Goal: Navigation & Orientation: Understand site structure

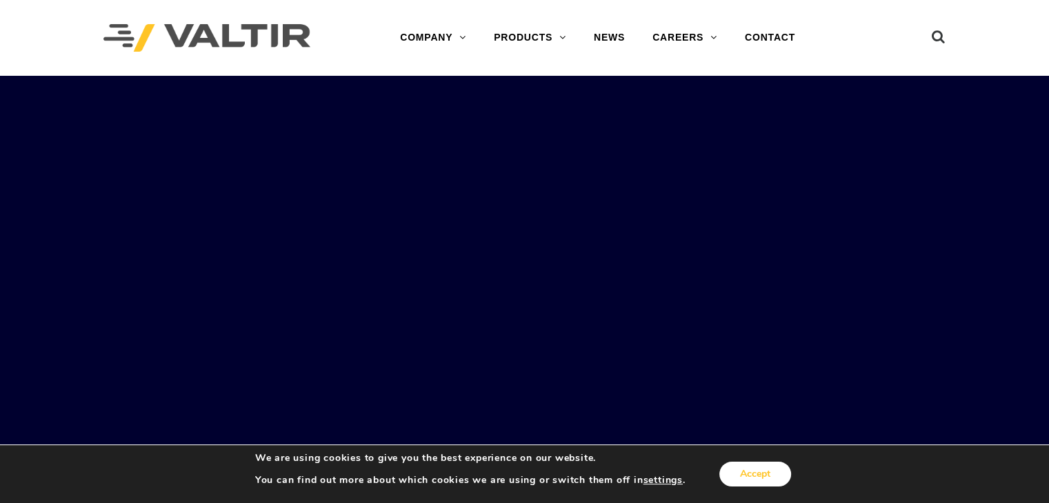
click at [751, 476] on button "Accept" at bounding box center [755, 474] width 72 height 25
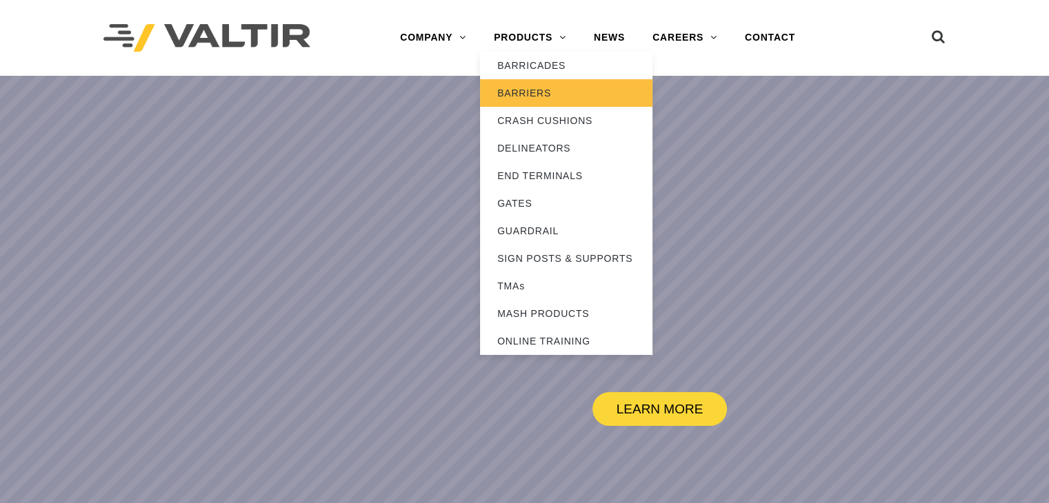
click at [519, 88] on link "BARRIERS" at bounding box center [566, 93] width 172 height 28
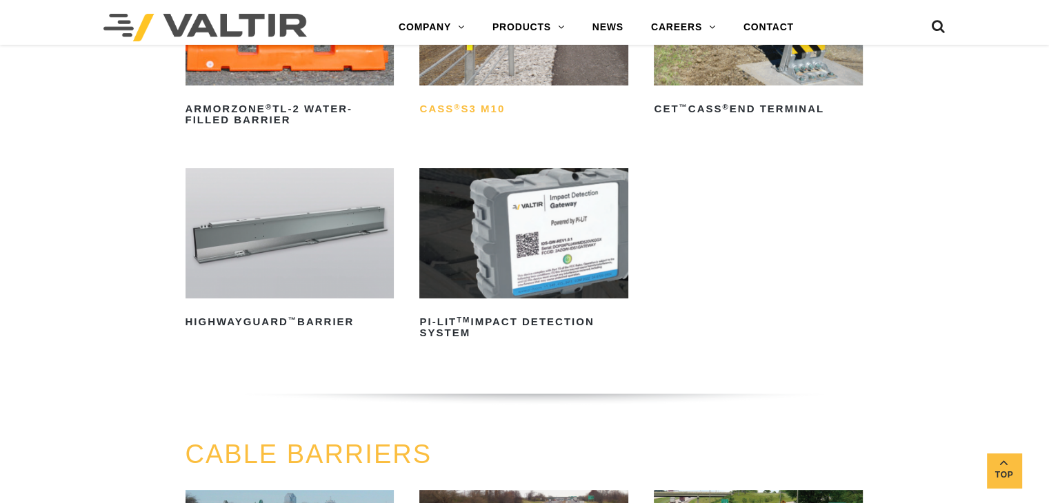
scroll to position [268, 0]
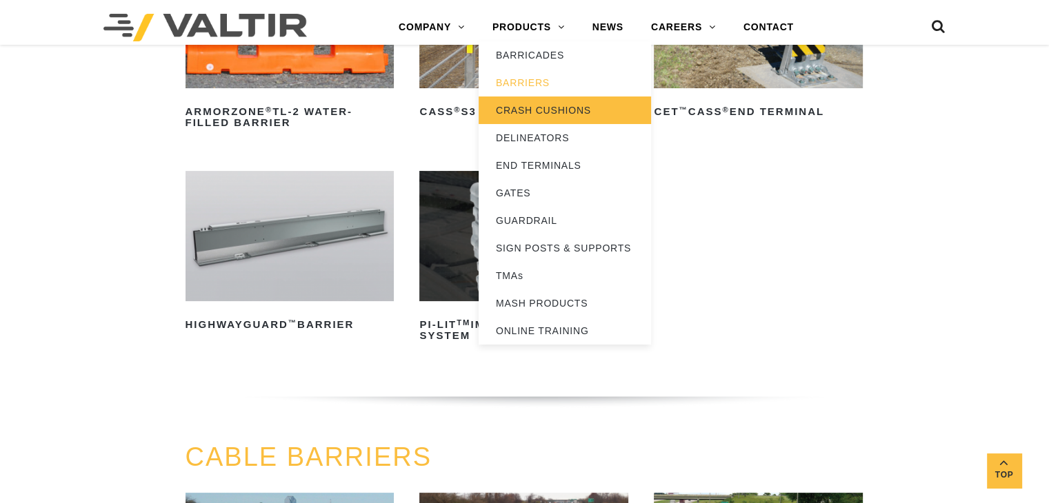
click at [552, 108] on link "CRASH CUSHIONS" at bounding box center [565, 111] width 172 height 28
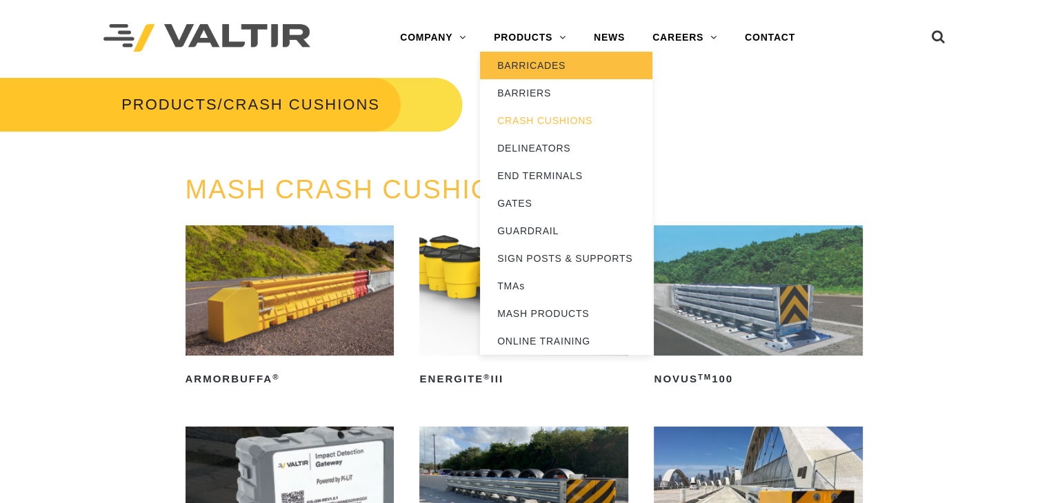
click at [536, 66] on link "BARRICADES" at bounding box center [566, 66] width 172 height 28
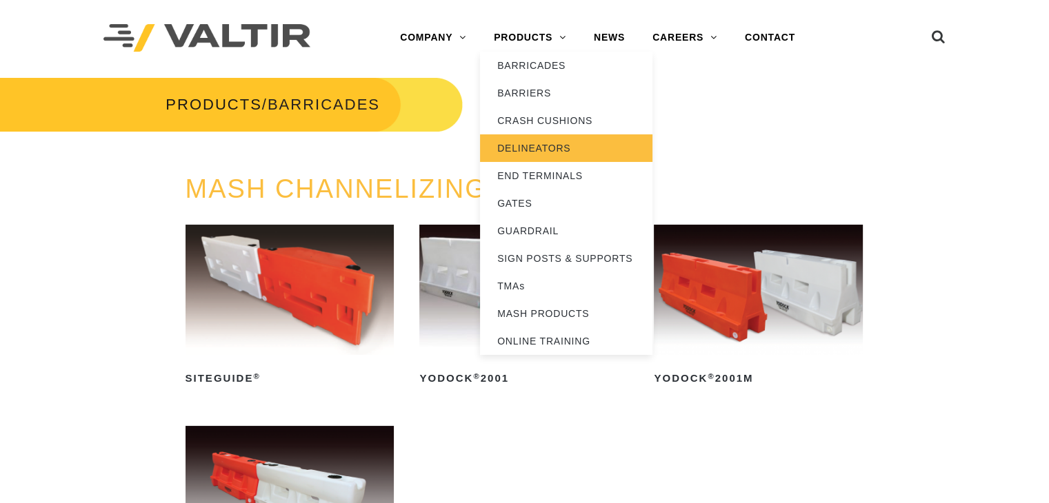
click at [564, 148] on link "DELINEATORS" at bounding box center [566, 148] width 172 height 28
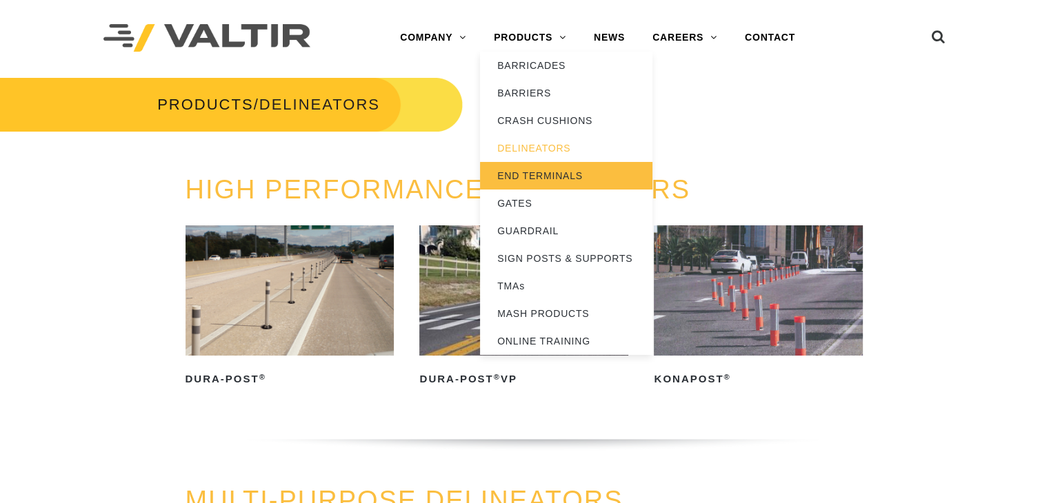
click at [534, 175] on link "END TERMINALS" at bounding box center [566, 176] width 172 height 28
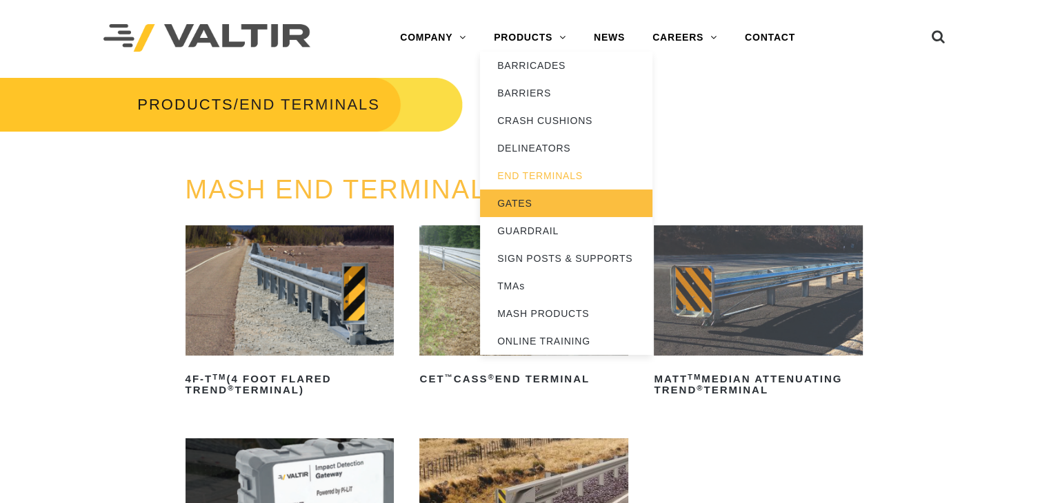
click at [521, 201] on link "GATES" at bounding box center [566, 204] width 172 height 28
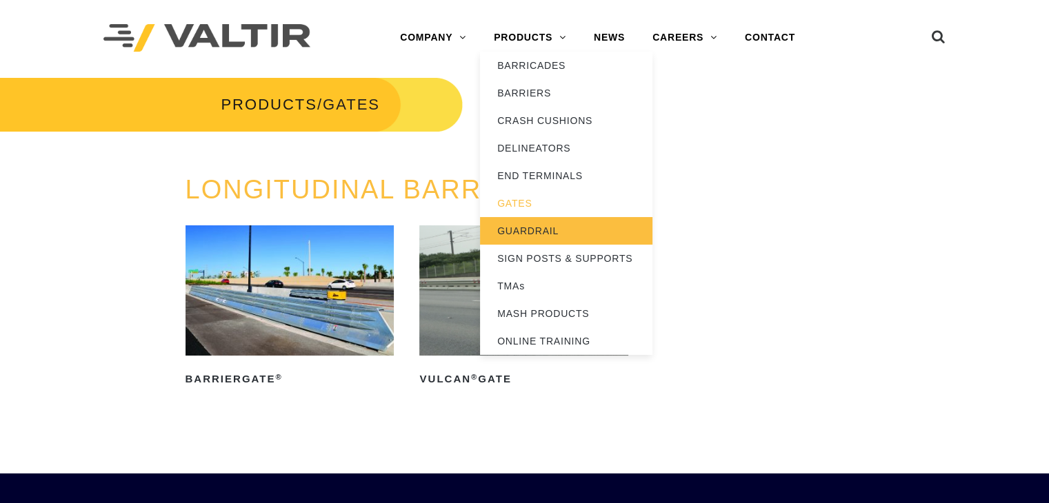
click at [535, 227] on link "GUARDRAIL" at bounding box center [566, 231] width 172 height 28
